Goal: Obtain resource: Download file/media

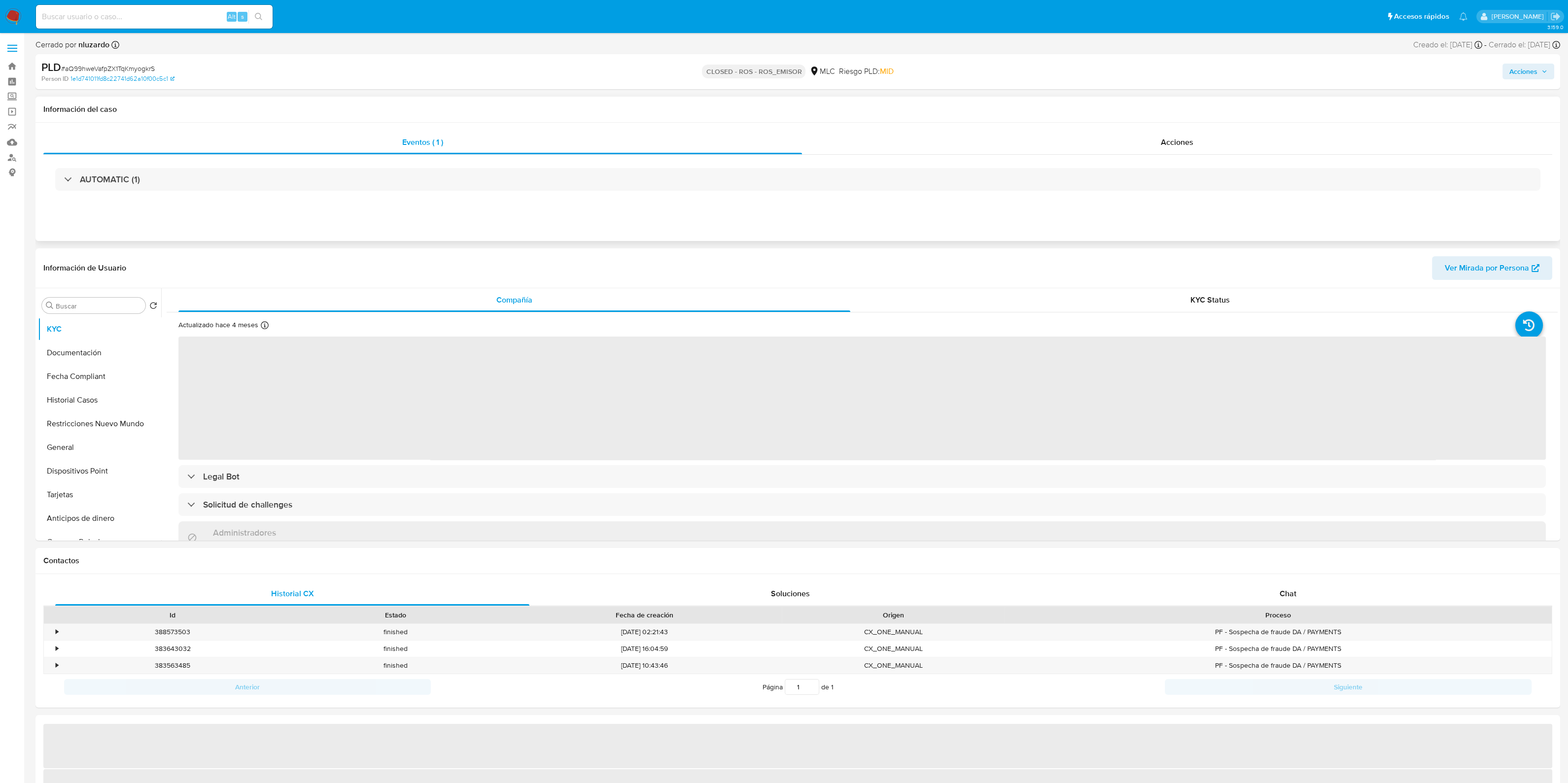
click at [1098, 129] on div "Eventos ( 1 ) Acciones AUTOMATIC (1)" at bounding box center [797, 182] width 1525 height 118
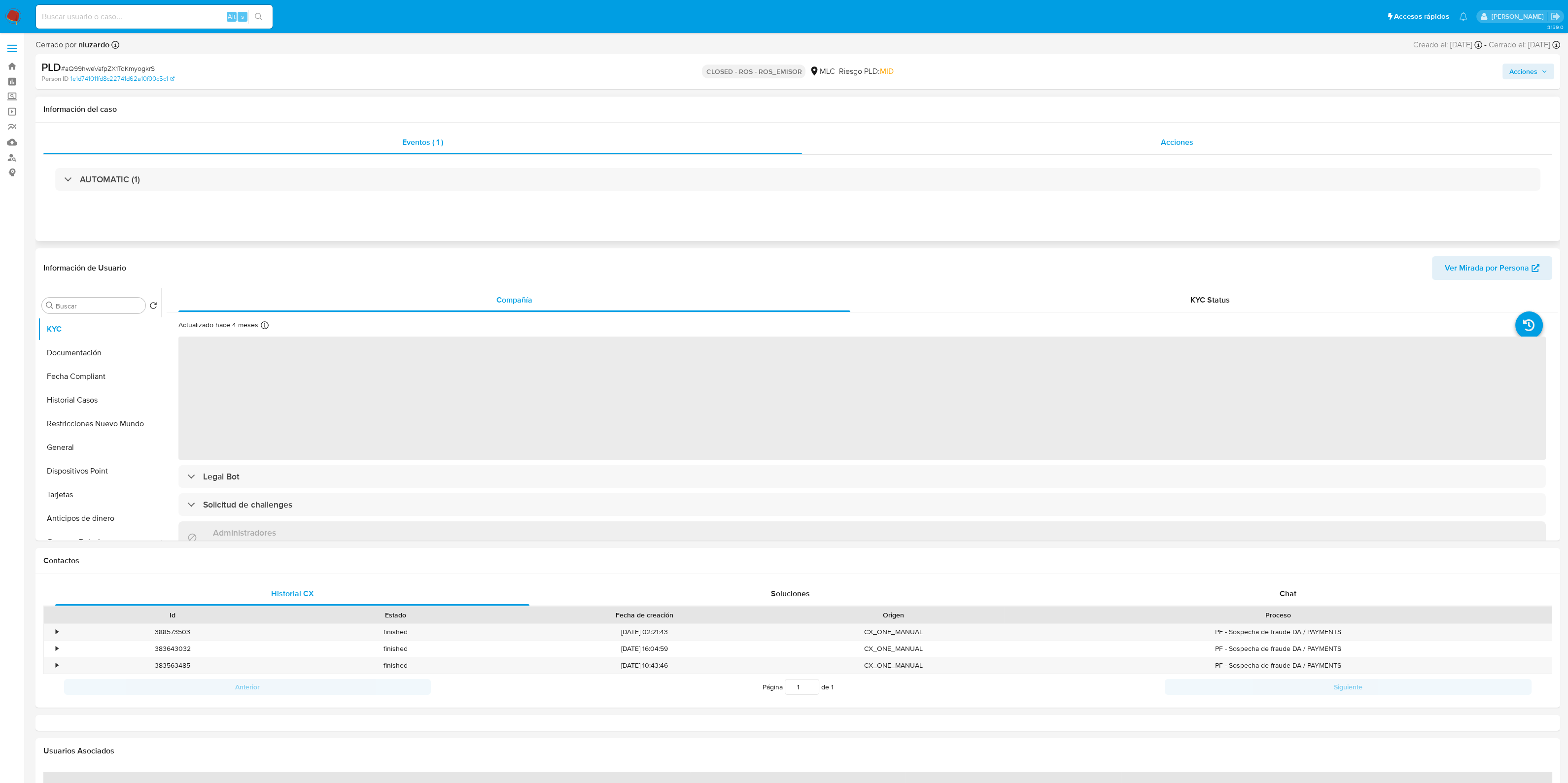
select select "10"
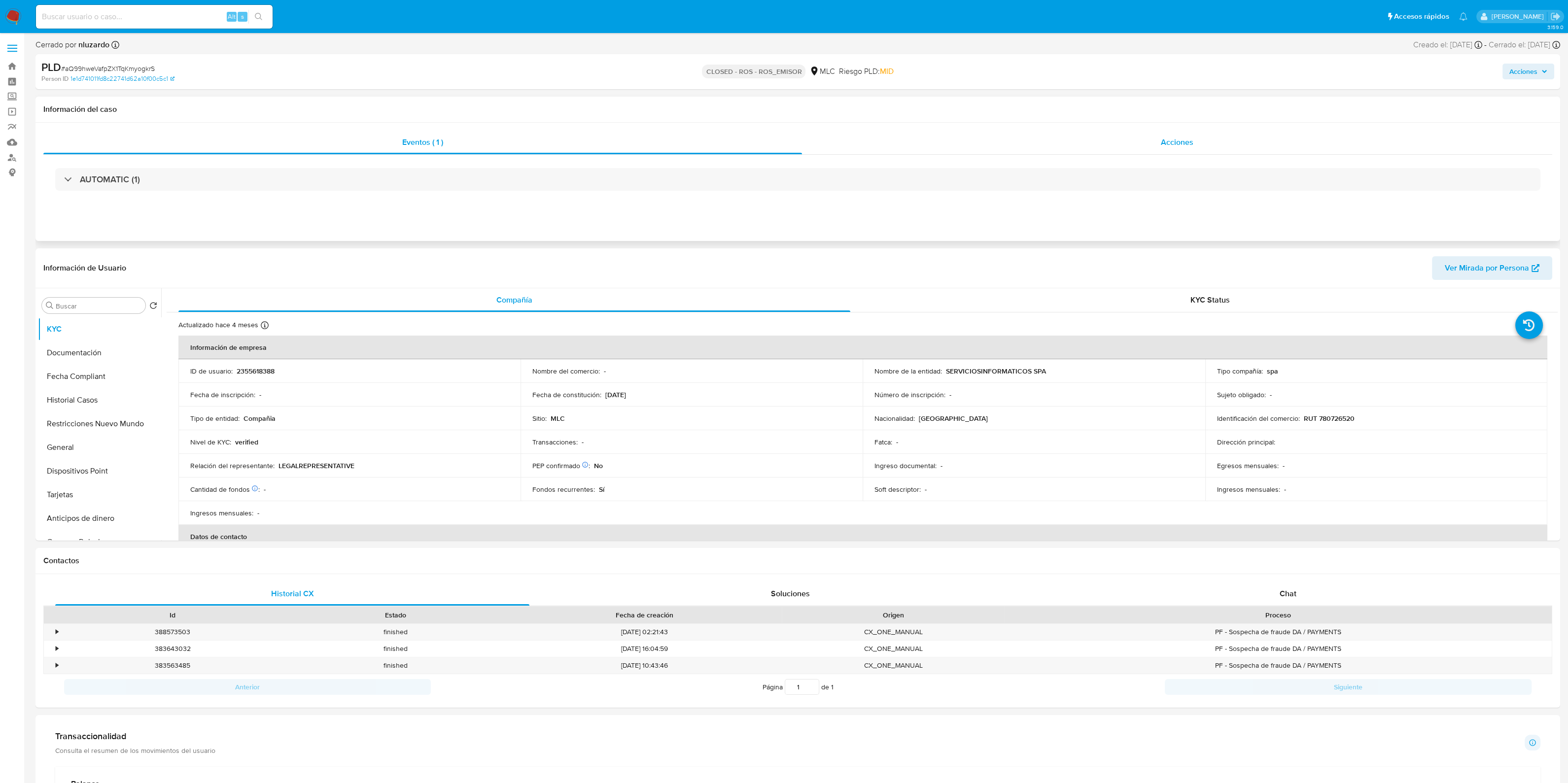
click at [1094, 141] on div "Acciones" at bounding box center [1177, 142] width 751 height 24
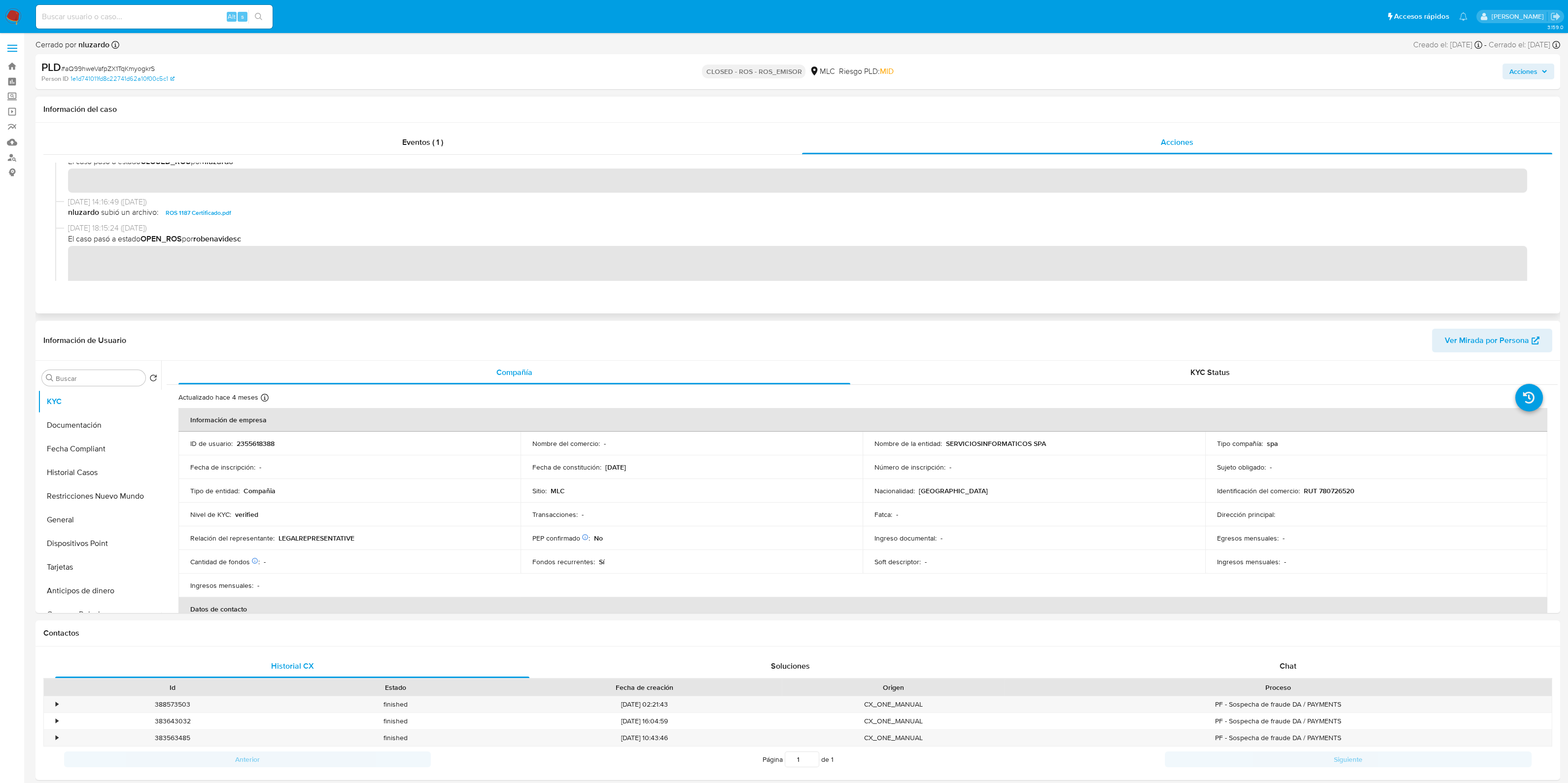
scroll to position [61, 0]
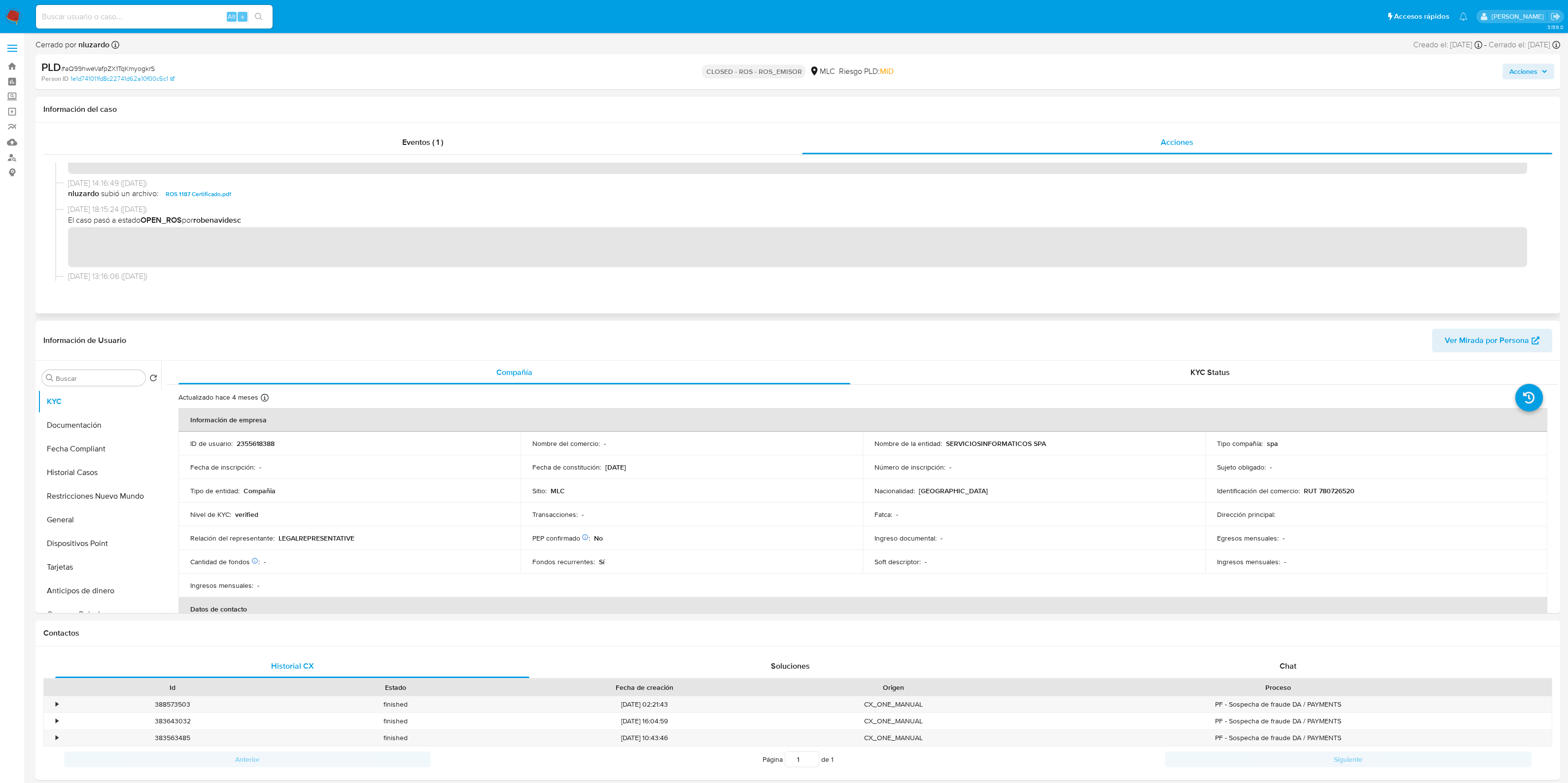
click at [217, 195] on span "ROS 1187 Certificado.pdf" at bounding box center [198, 193] width 66 height 12
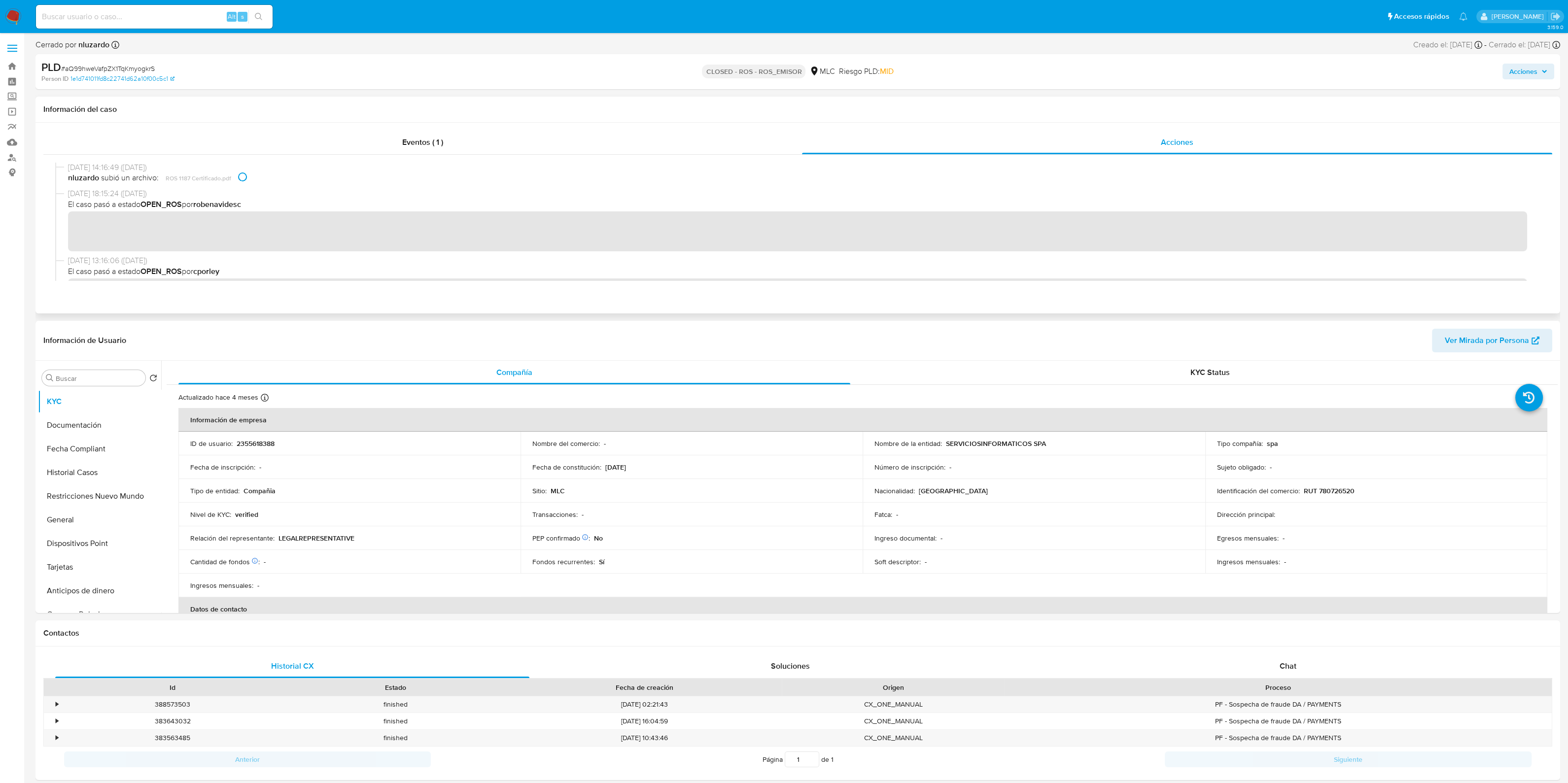
scroll to position [0, 0]
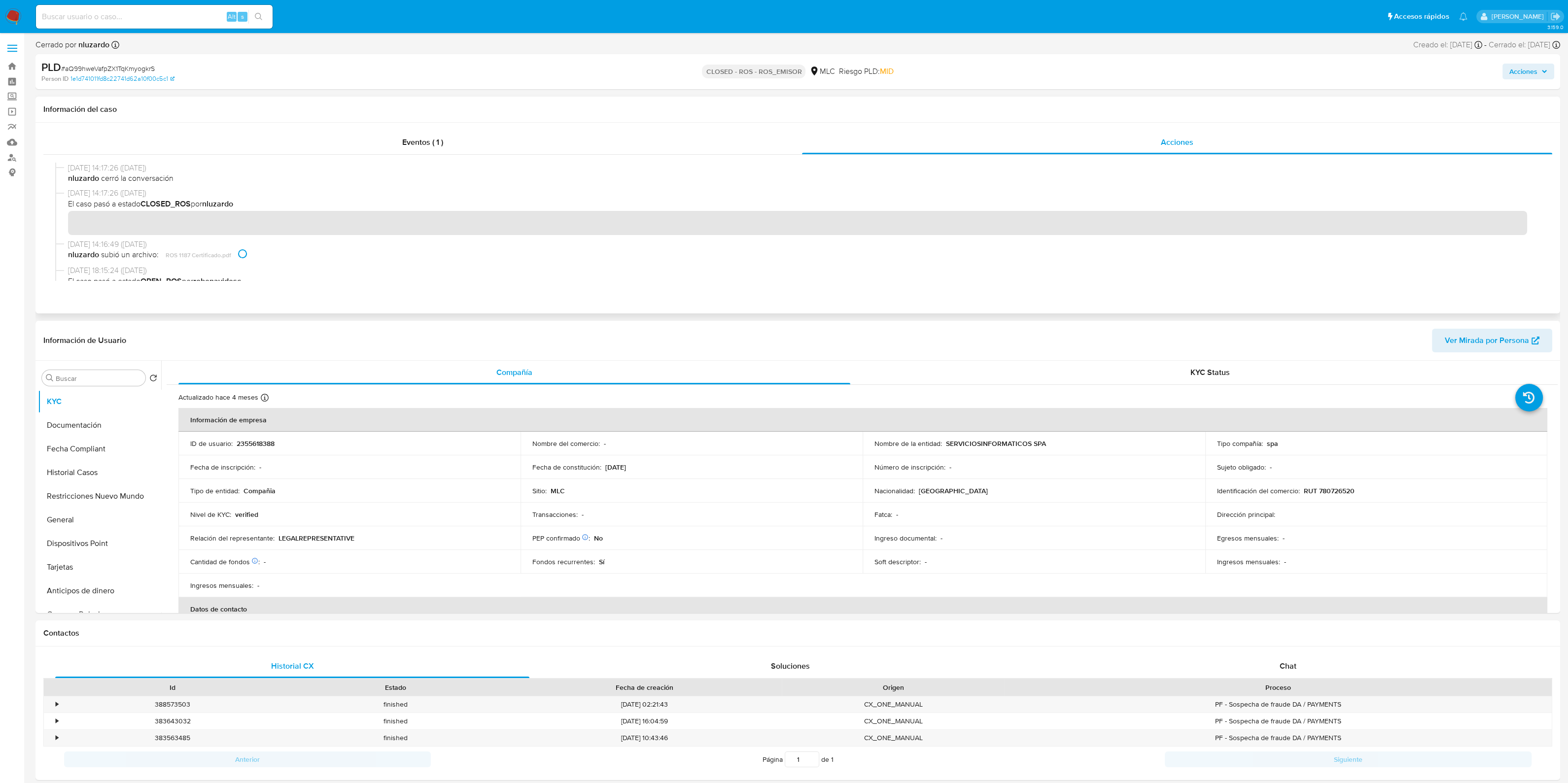
click at [225, 251] on span "nluzardo subió un archivo: ROS 1187 Certificado.pdf" at bounding box center [802, 255] width 1468 height 12
click at [241, 256] on div at bounding box center [242, 253] width 12 height 12
click at [241, 256] on div at bounding box center [241, 252] width 9 height 10
click at [219, 252] on span "nluzardo subió un archivo: ROS 1187 Certificado.pdf" at bounding box center [802, 255] width 1468 height 12
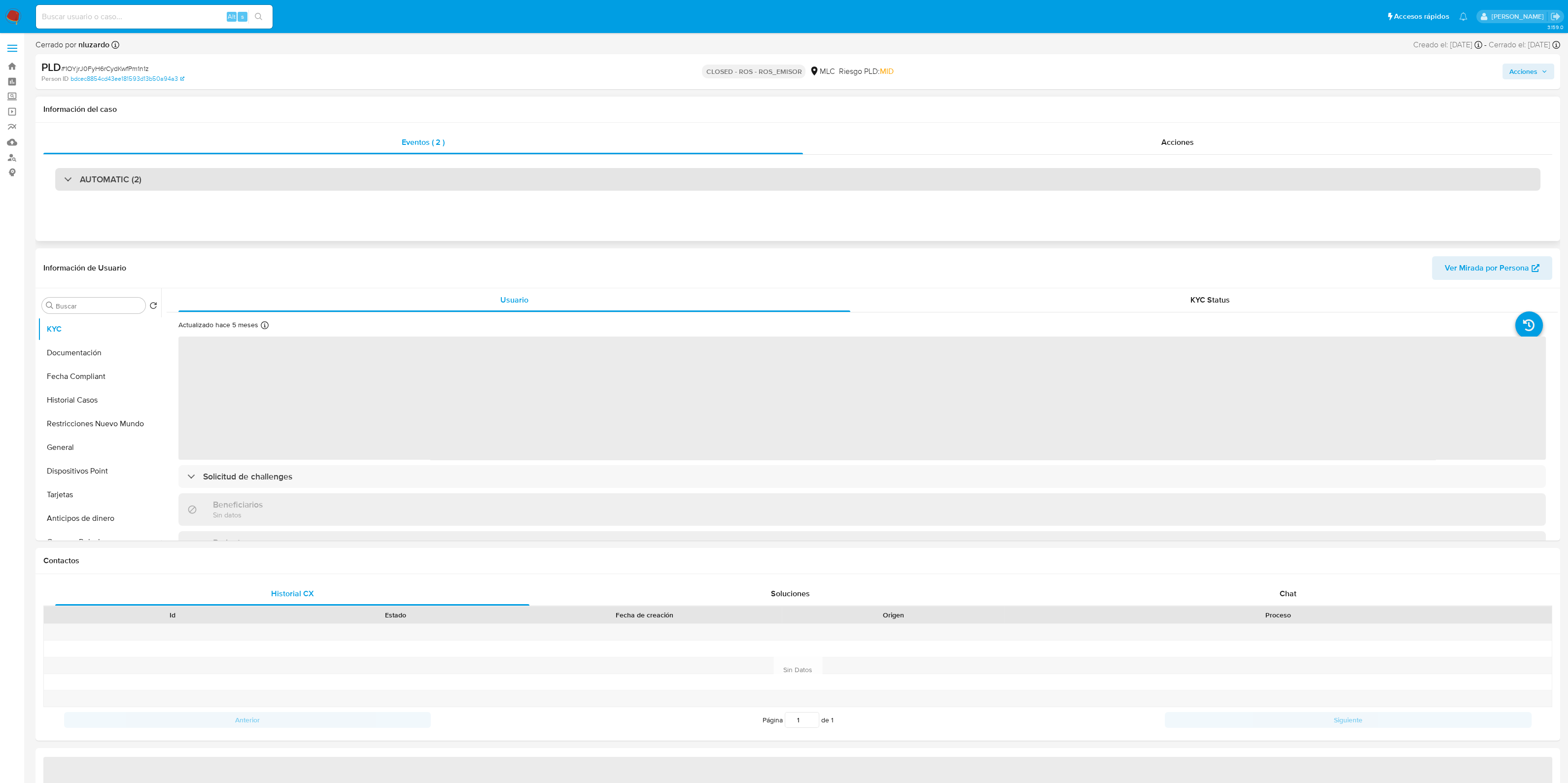
select select "10"
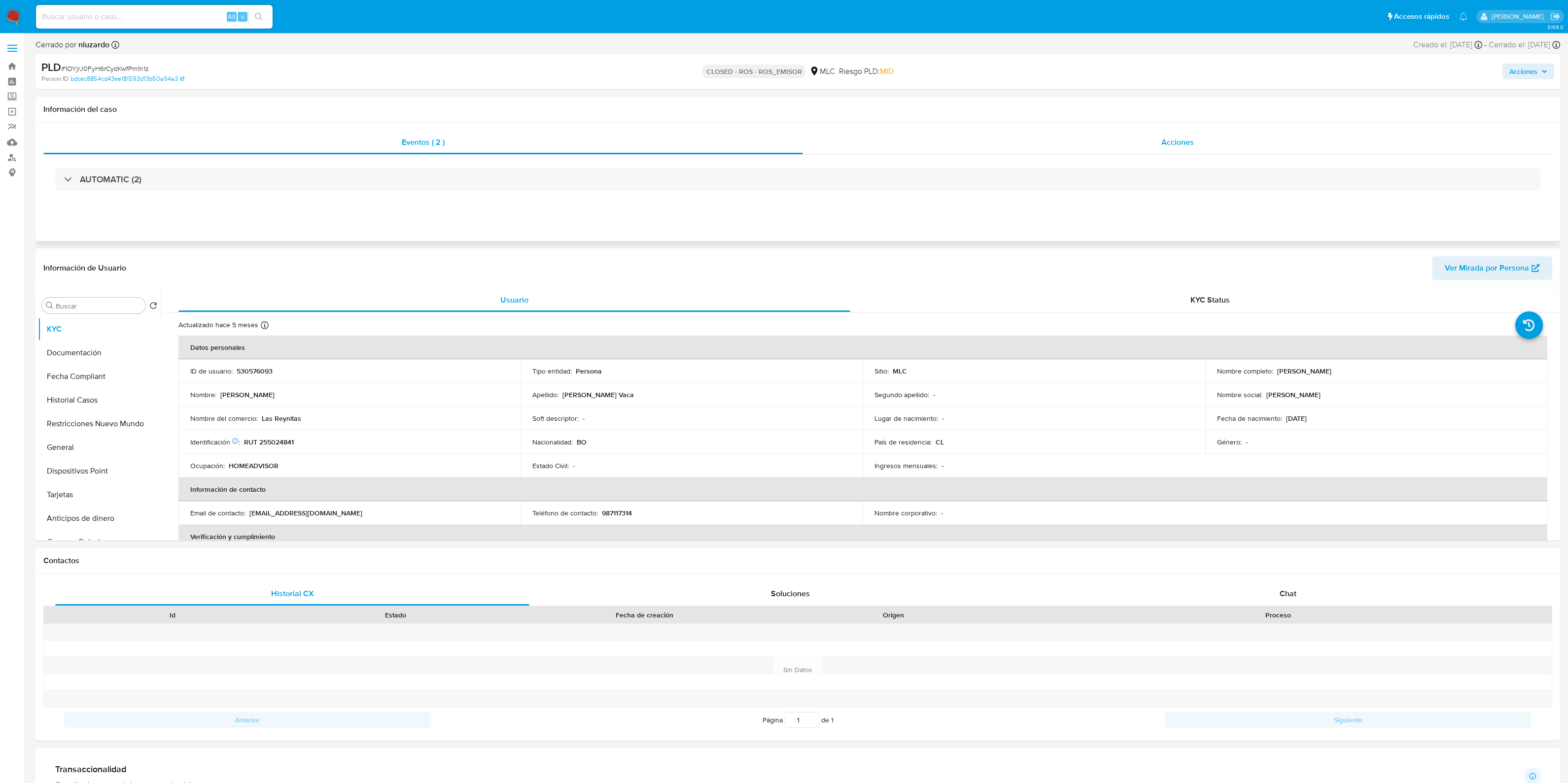
click at [1246, 141] on div "Acciones" at bounding box center [1177, 142] width 749 height 24
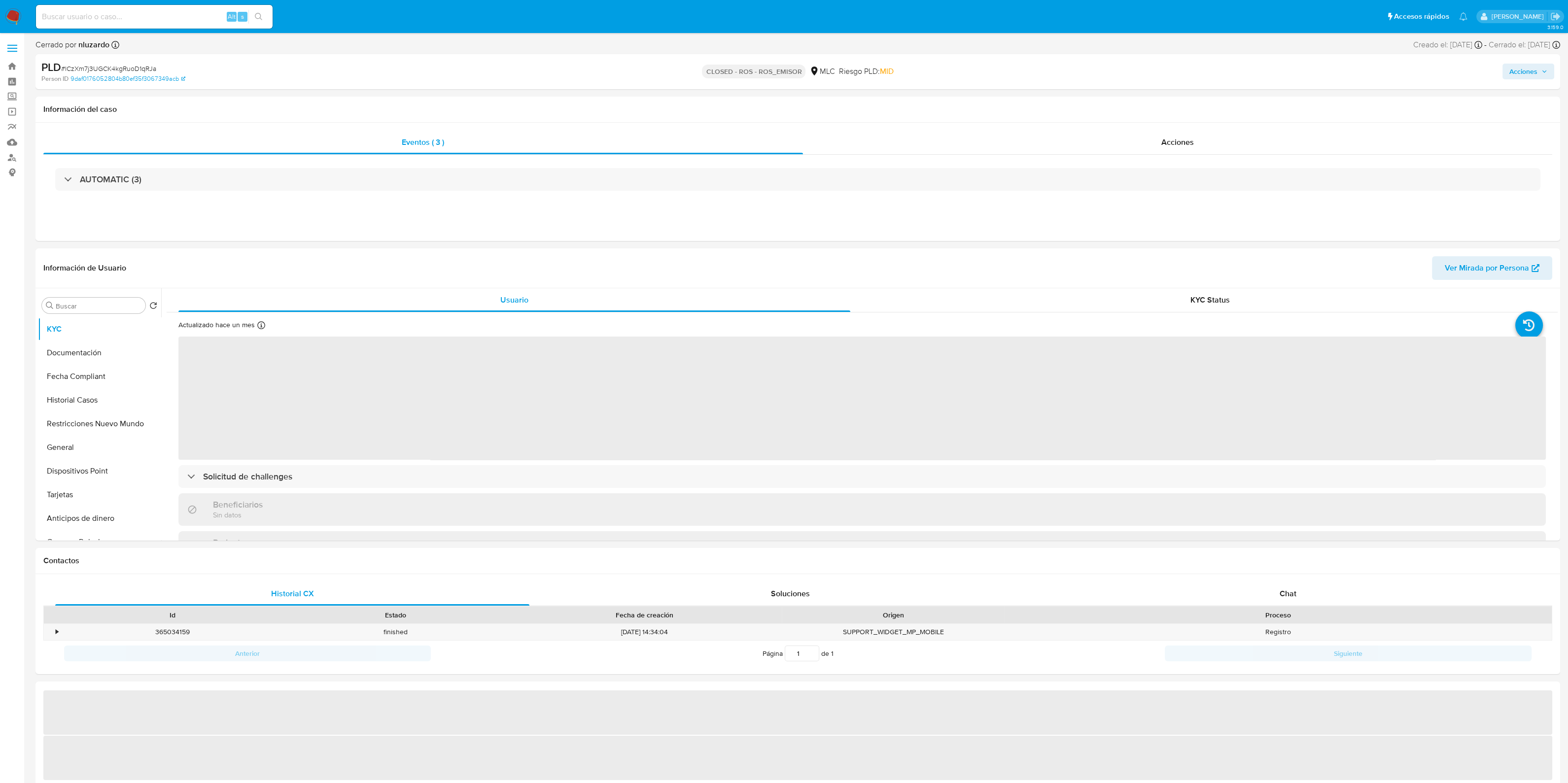
select select "10"
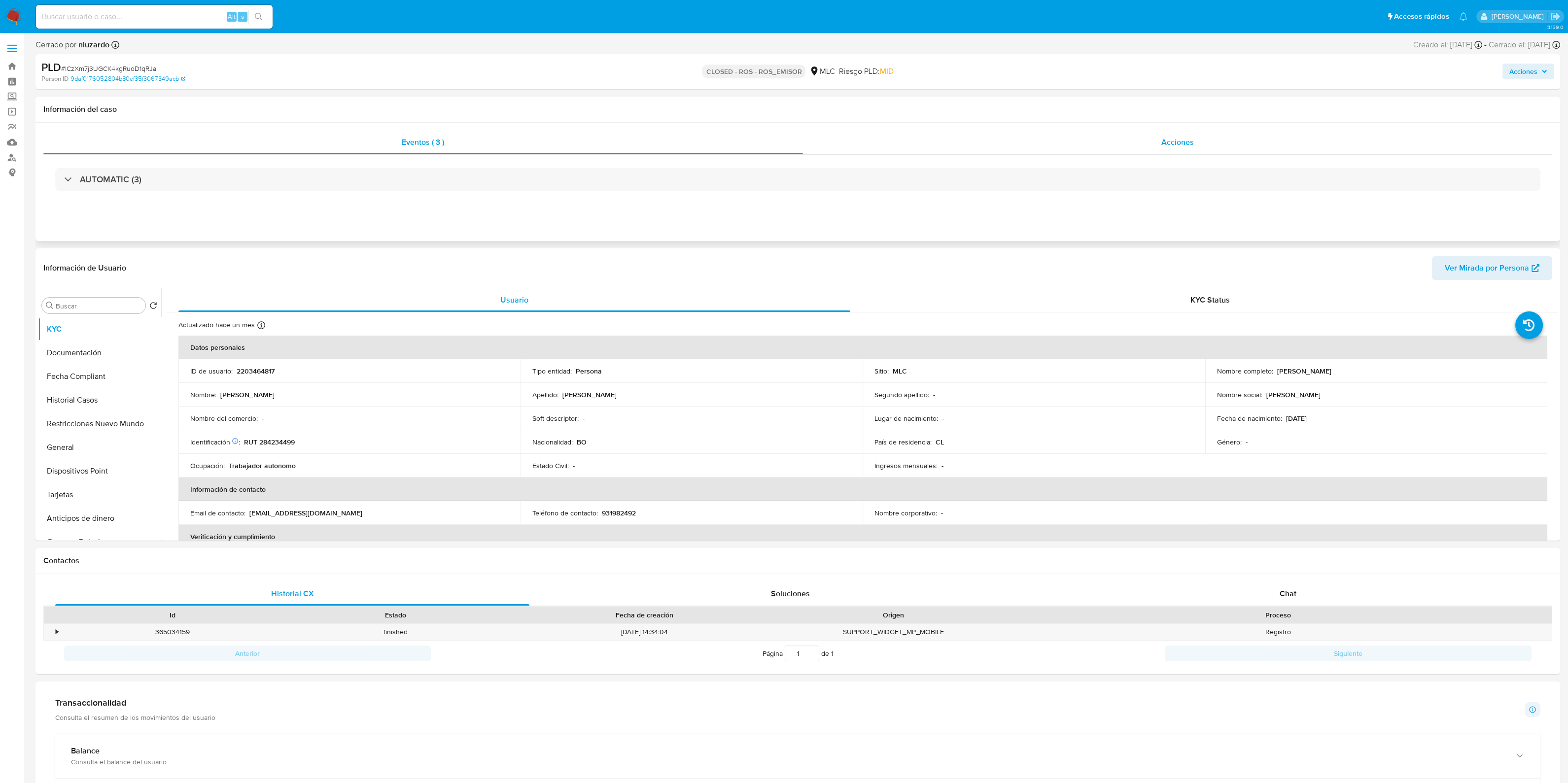
click at [1167, 141] on span "Acciones" at bounding box center [1177, 142] width 32 height 12
